Goal: Browse casually

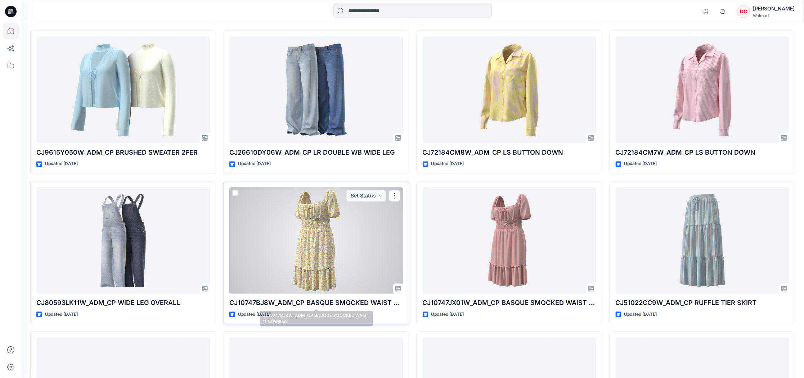
scroll to position [372, 0]
click at [323, 248] on div at bounding box center [316, 240] width 174 height 107
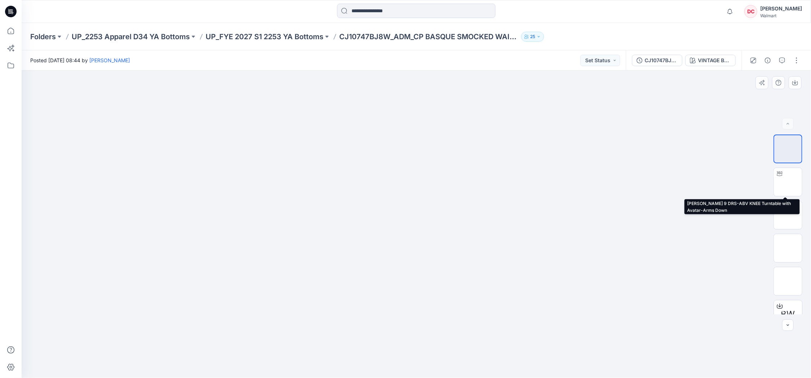
drag, startPoint x: 781, startPoint y: 183, endPoint x: 519, endPoint y: 160, distance: 262.8
click at [788, 182] on img at bounding box center [788, 182] width 0 height 0
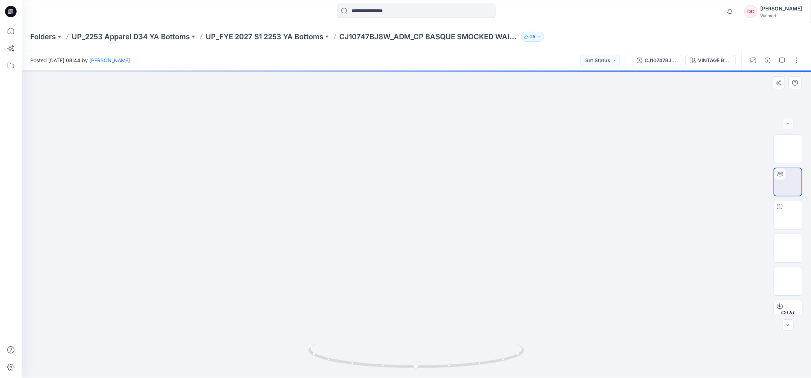
drag, startPoint x: 420, startPoint y: 161, endPoint x: 376, endPoint y: 325, distance: 169.8
click at [378, 346] on div at bounding box center [416, 225] width 789 height 308
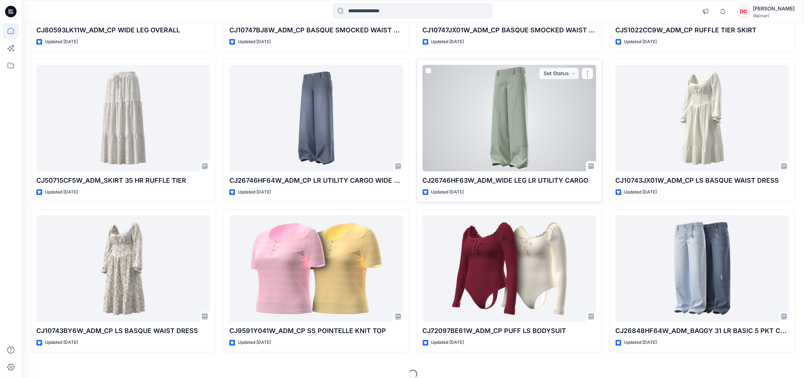
scroll to position [654, 0]
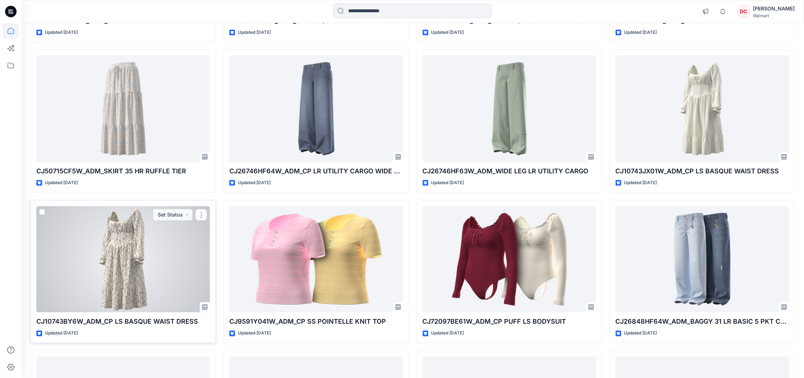
click at [104, 254] on div at bounding box center [123, 259] width 174 height 107
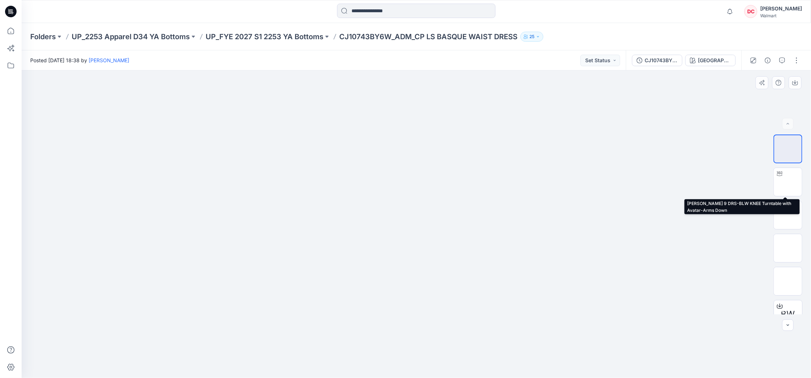
drag, startPoint x: 787, startPoint y: 180, endPoint x: 539, endPoint y: 156, distance: 249.7
click at [788, 182] on img at bounding box center [788, 182] width 0 height 0
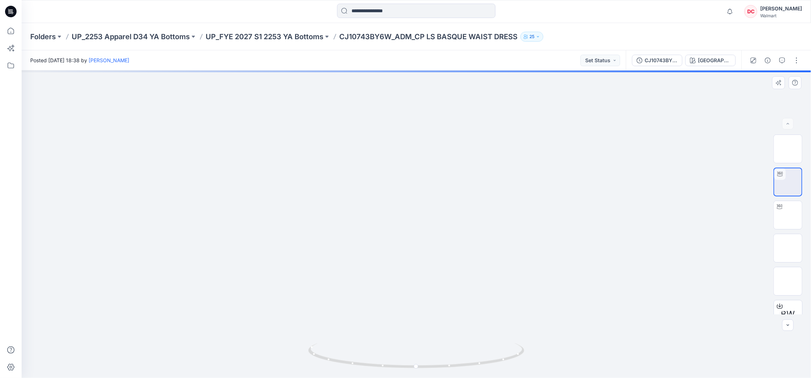
drag, startPoint x: 408, startPoint y: 114, endPoint x: 380, endPoint y: 294, distance: 182.2
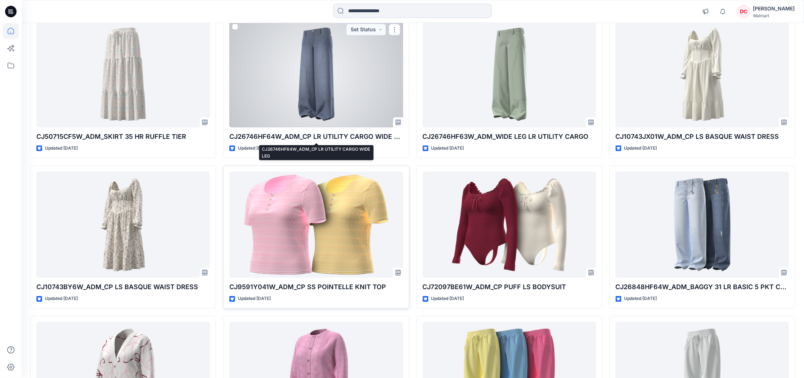
scroll to position [696, 0]
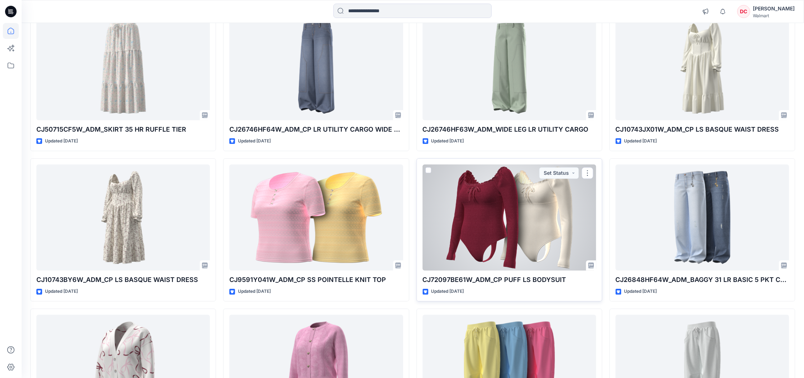
click at [483, 193] on div at bounding box center [510, 218] width 174 height 107
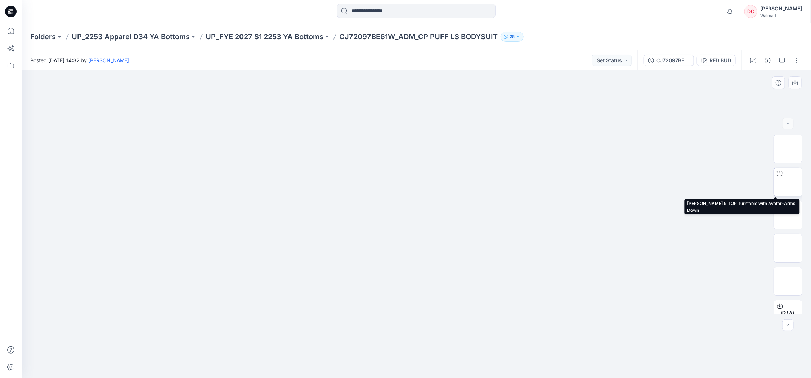
click at [788, 182] on img at bounding box center [788, 182] width 0 height 0
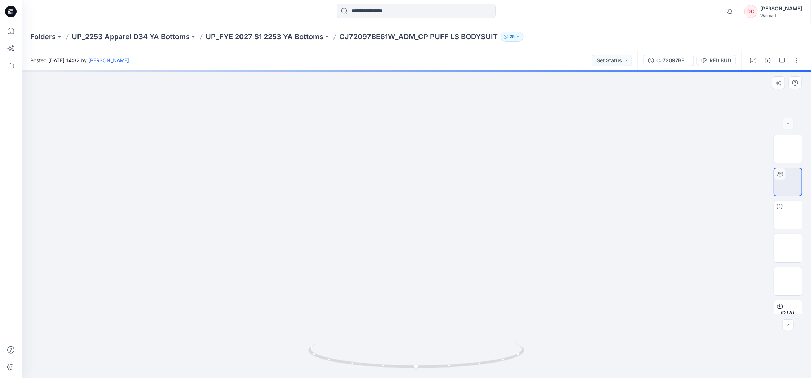
drag, startPoint x: 404, startPoint y: 110, endPoint x: 378, endPoint y: 189, distance: 82.7
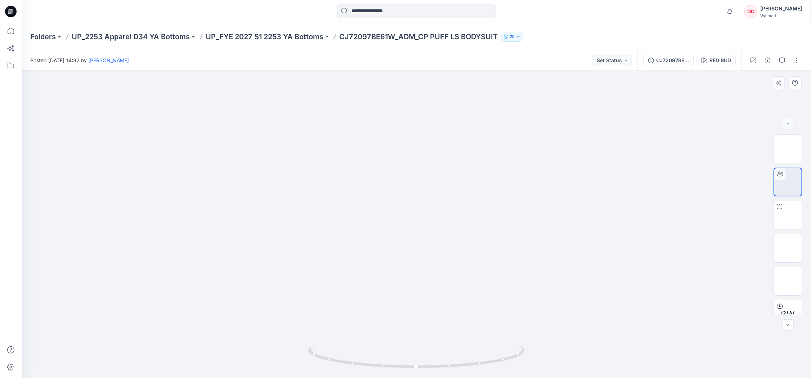
drag, startPoint x: 371, startPoint y: 121, endPoint x: 363, endPoint y: 224, distance: 103.7
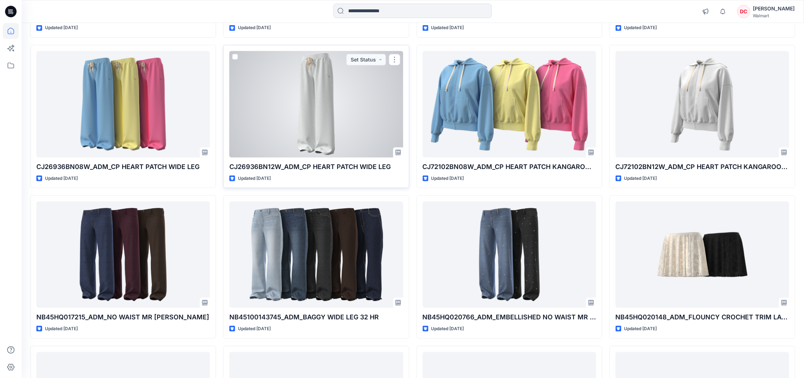
scroll to position [1559, 0]
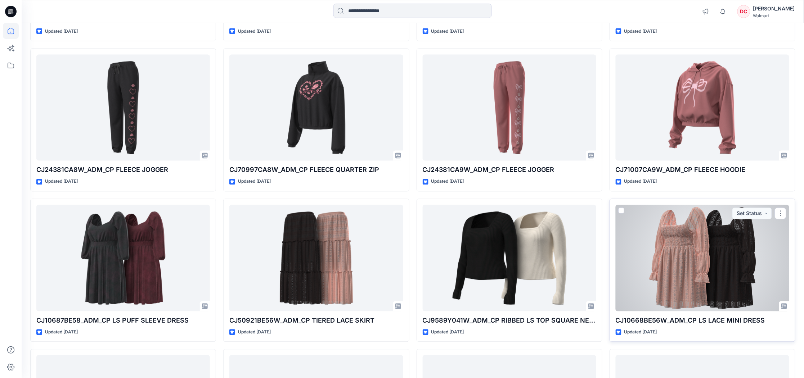
click at [696, 254] on div at bounding box center [703, 258] width 174 height 107
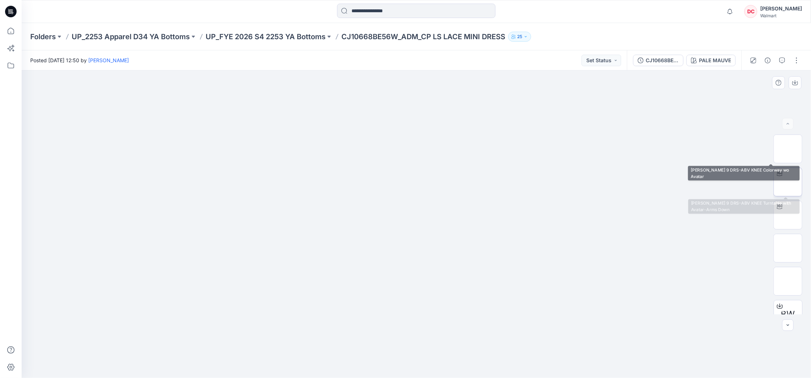
click at [788, 182] on img at bounding box center [788, 182] width 0 height 0
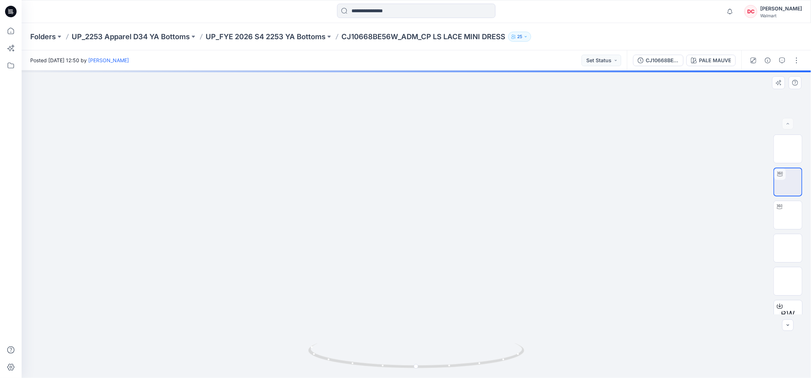
drag, startPoint x: 406, startPoint y: 90, endPoint x: 332, endPoint y: 280, distance: 204.2
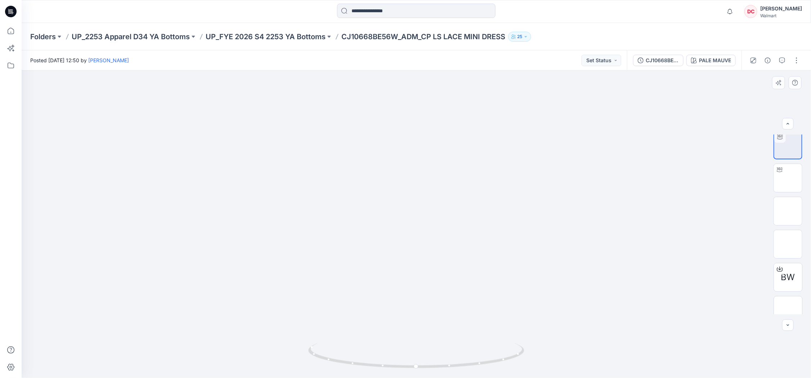
scroll to position [44, 0]
drag, startPoint x: 400, startPoint y: 293, endPoint x: 399, endPoint y: 241, distance: 52.9
drag, startPoint x: 414, startPoint y: 216, endPoint x: 397, endPoint y: 336, distance: 120.8
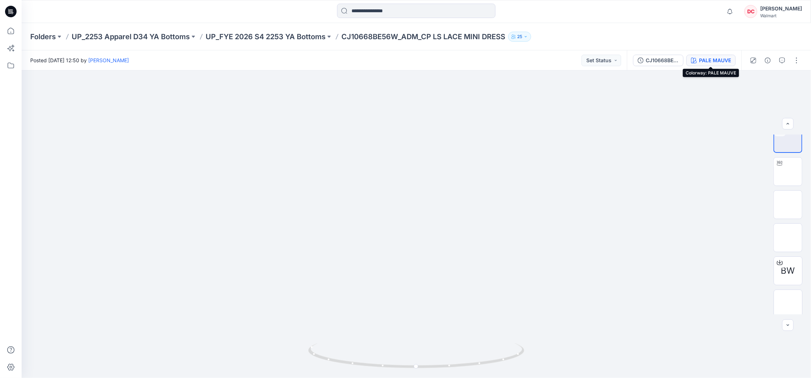
click at [721, 62] on div "PALE MAUVE" at bounding box center [715, 61] width 32 height 8
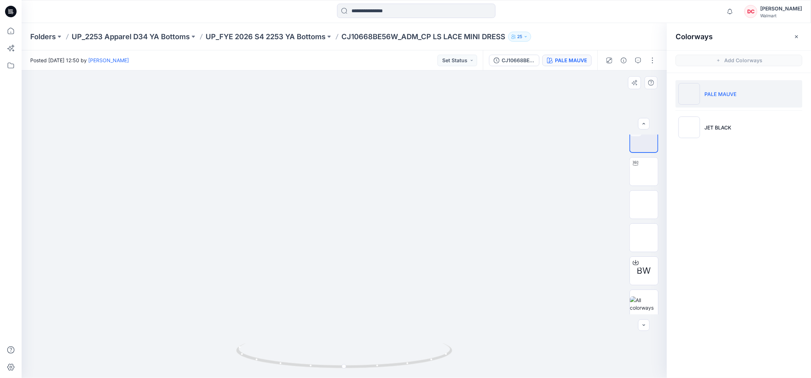
drag, startPoint x: 714, startPoint y: 128, endPoint x: 435, endPoint y: 181, distance: 283.8
click at [713, 129] on p "JET BLACK" at bounding box center [717, 128] width 27 height 8
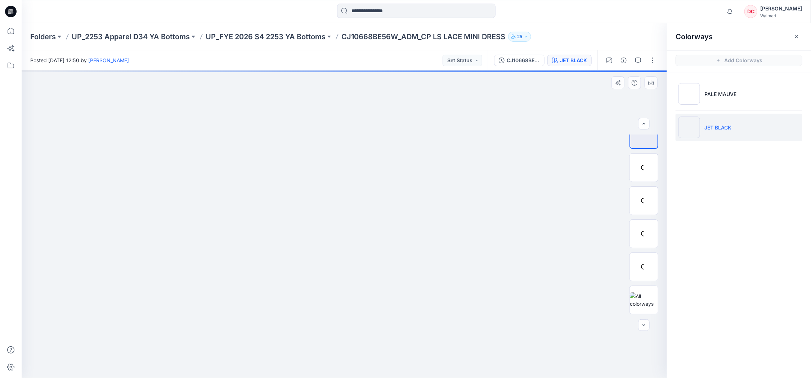
scroll to position [10, 0]
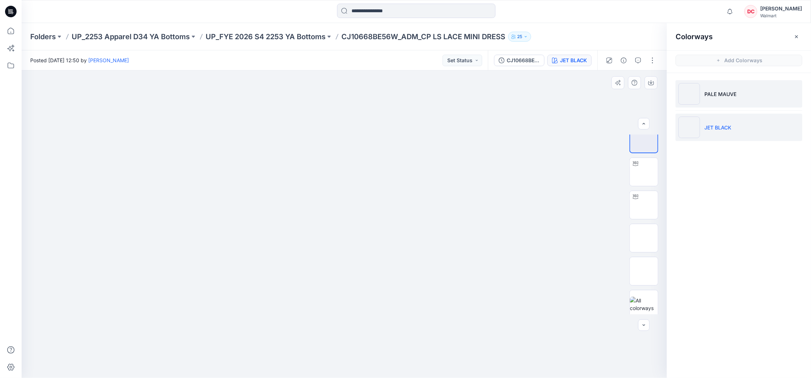
click at [706, 93] on p "PALE MAUVE" at bounding box center [720, 94] width 32 height 8
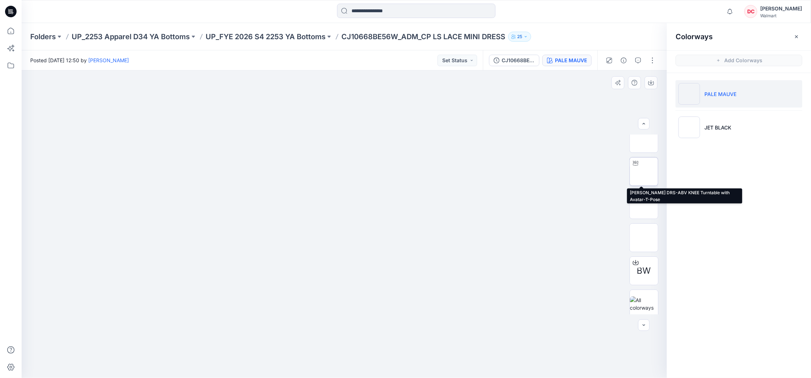
click at [644, 172] on img at bounding box center [644, 172] width 0 height 0
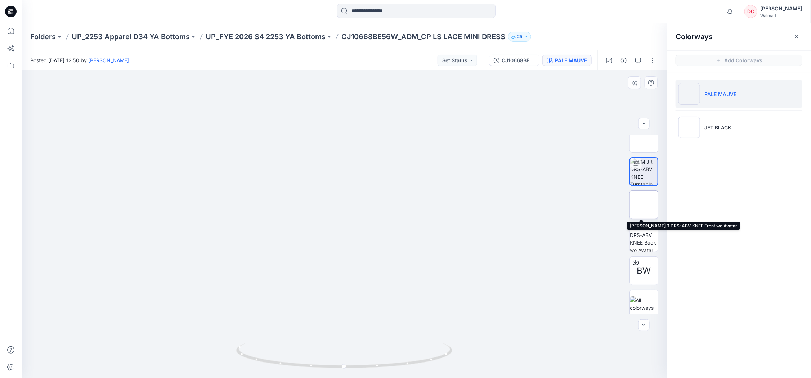
click at [644, 205] on img at bounding box center [644, 205] width 0 height 0
drag, startPoint x: 343, startPoint y: 138, endPoint x: 333, endPoint y: 243, distance: 105.2
click at [333, 71] on img at bounding box center [344, 71] width 360 height 0
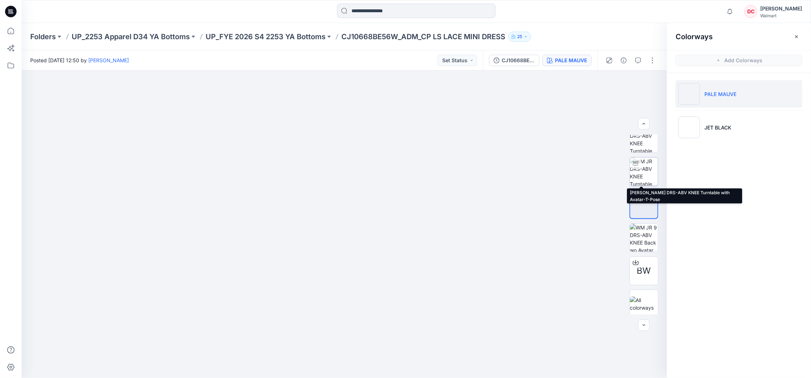
click at [647, 167] on img at bounding box center [644, 172] width 28 height 28
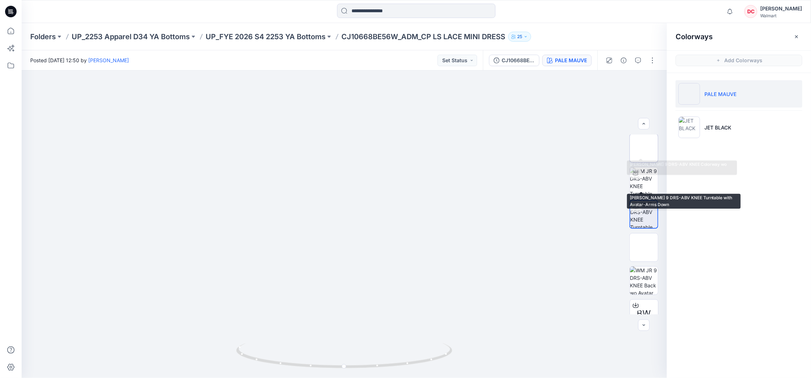
scroll to position [0, 0]
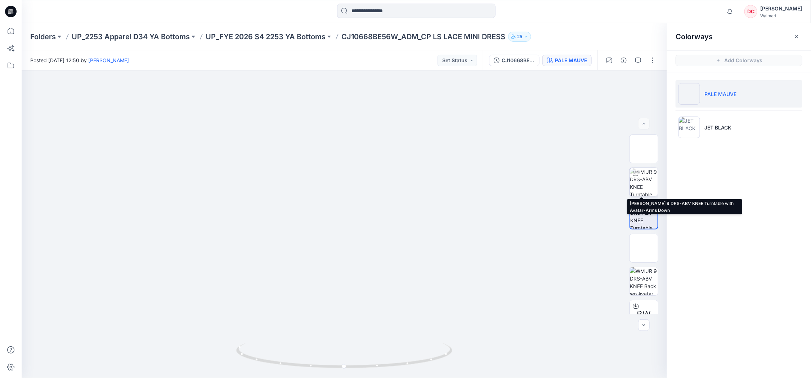
click at [640, 173] on img at bounding box center [644, 182] width 28 height 28
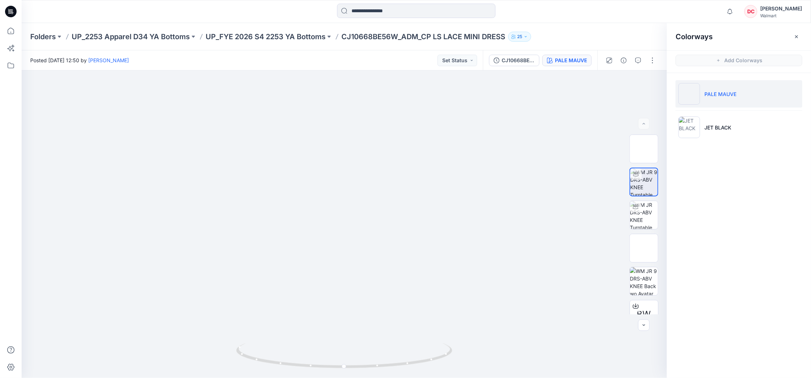
drag, startPoint x: 351, startPoint y: 118, endPoint x: 328, endPoint y: 262, distance: 145.6
drag, startPoint x: 333, startPoint y: 179, endPoint x: 331, endPoint y: 215, distance: 36.1
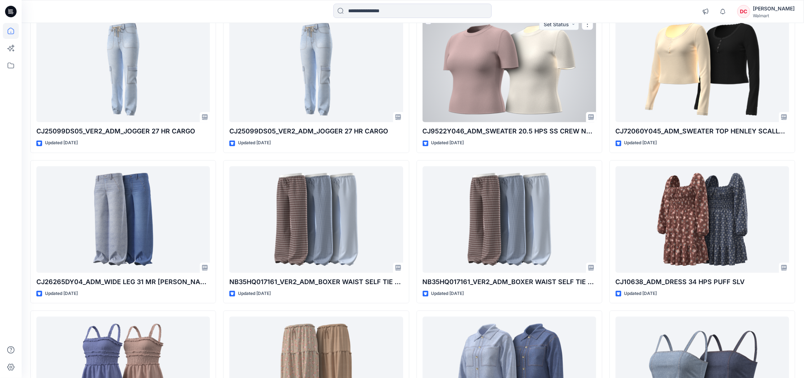
scroll to position [2663, 0]
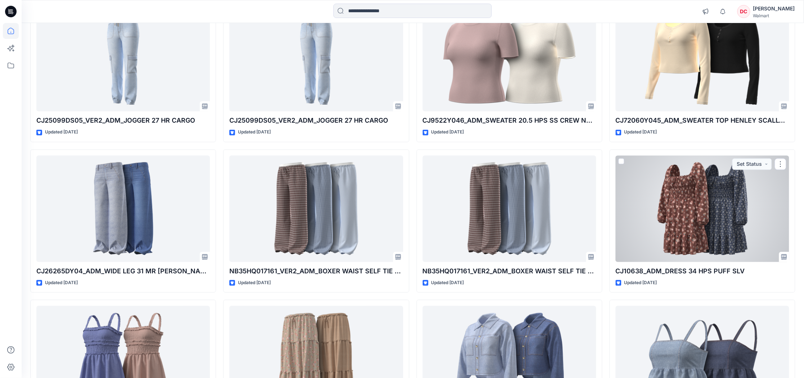
click at [665, 214] on div at bounding box center [703, 209] width 174 height 107
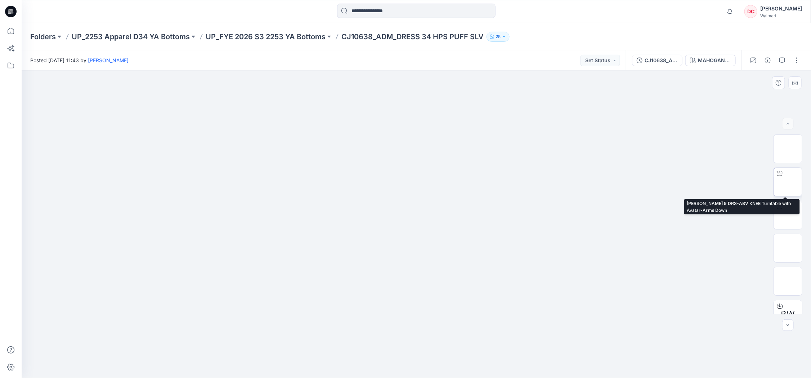
drag, startPoint x: 791, startPoint y: 180, endPoint x: 734, endPoint y: 167, distance: 58.6
click at [788, 182] on img at bounding box center [788, 182] width 0 height 0
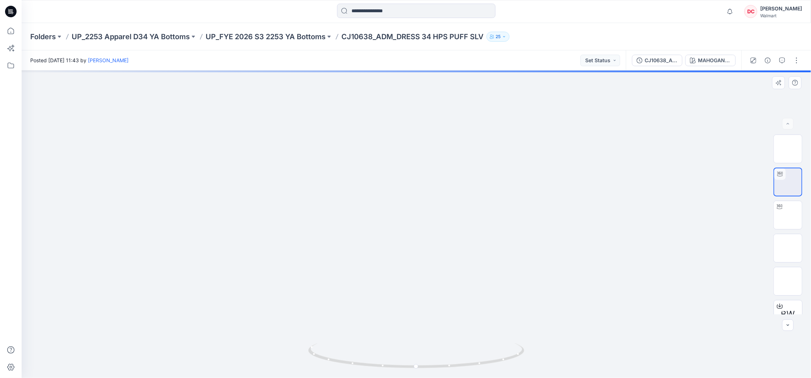
drag, startPoint x: 408, startPoint y: 99, endPoint x: 363, endPoint y: 272, distance: 178.6
